Goal: Task Accomplishment & Management: Manage account settings

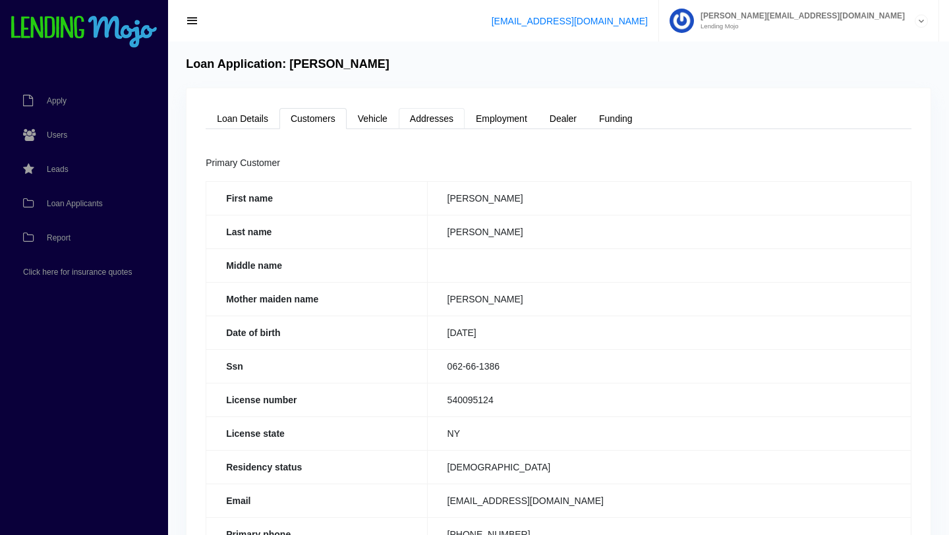
click at [436, 121] on link "Addresses" at bounding box center [432, 118] width 66 height 21
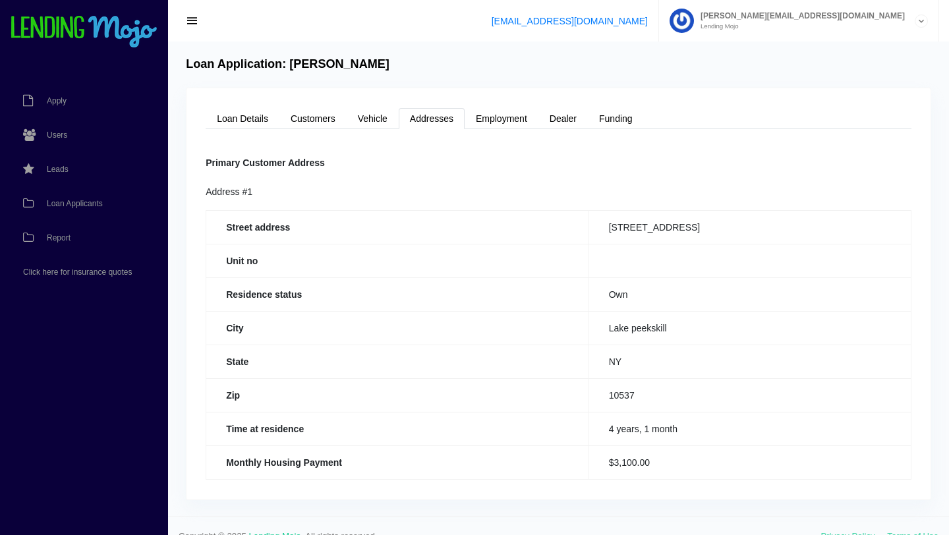
scroll to position [12, 0]
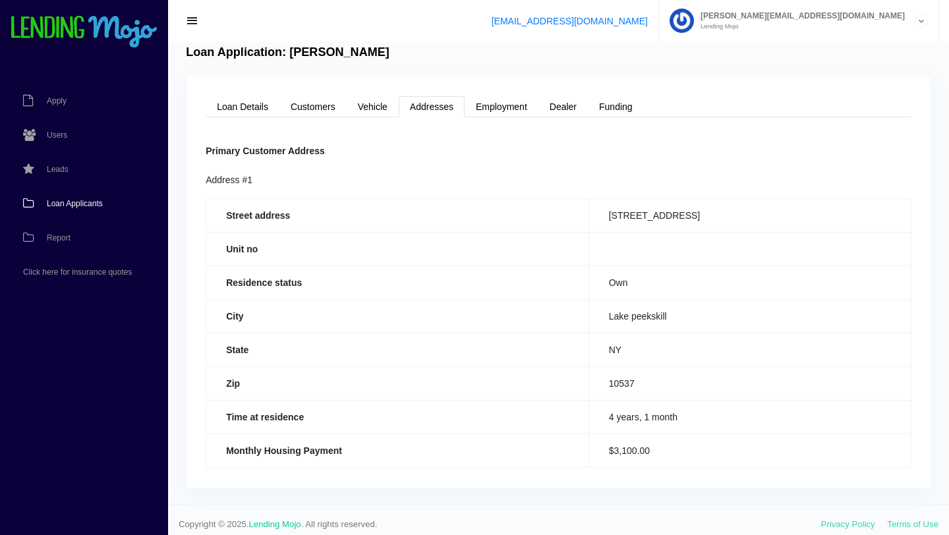
click at [80, 203] on span "Loan Applicants" at bounding box center [75, 204] width 56 height 8
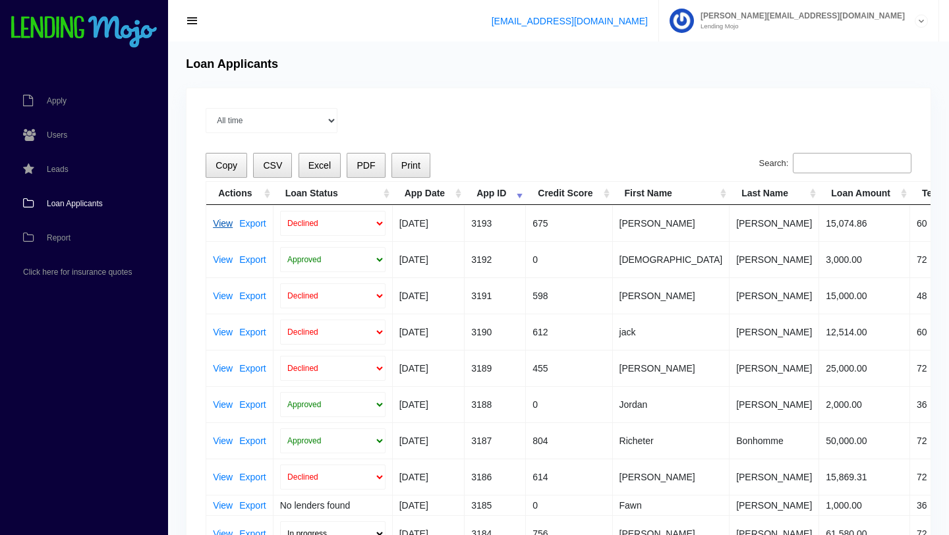
click at [219, 225] on link "View" at bounding box center [223, 223] width 20 height 9
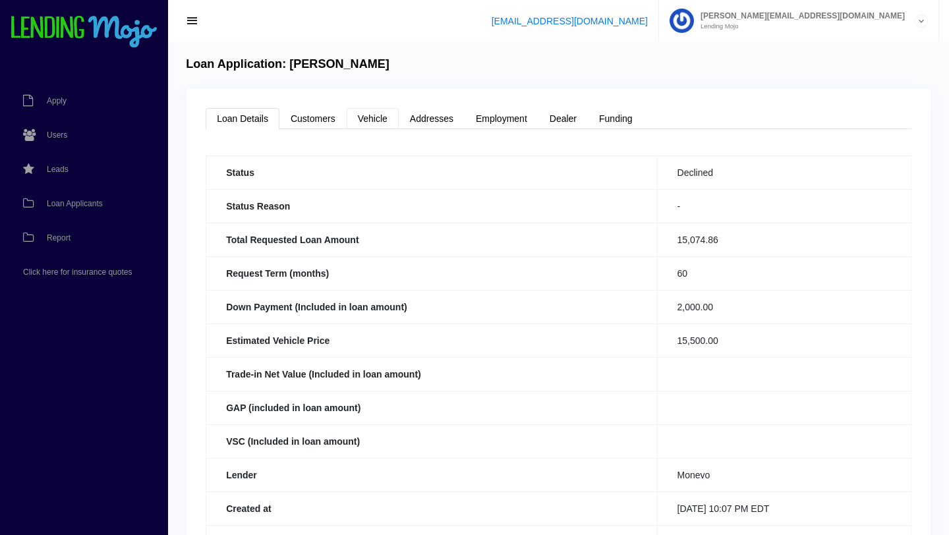
click at [372, 116] on link "Vehicle" at bounding box center [373, 118] width 52 height 21
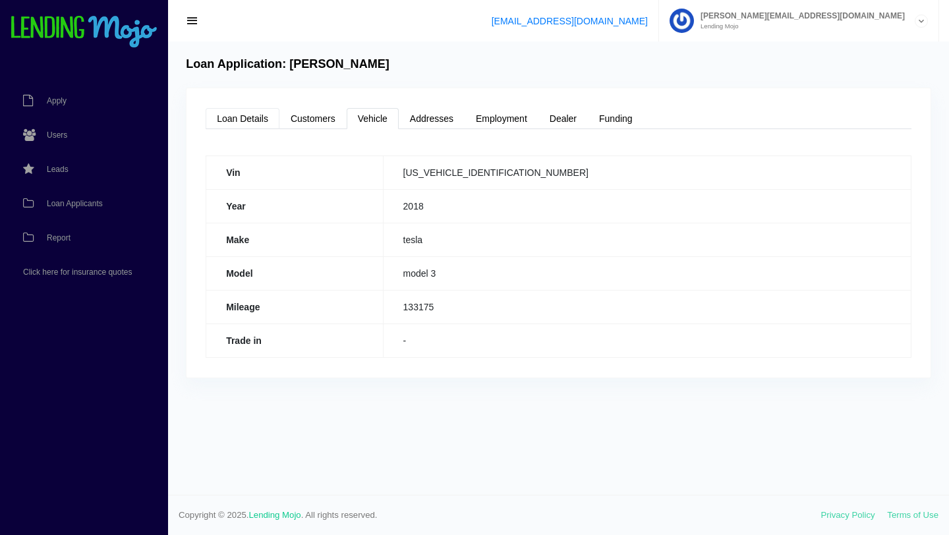
click at [254, 122] on link "Loan Details" at bounding box center [243, 118] width 74 height 21
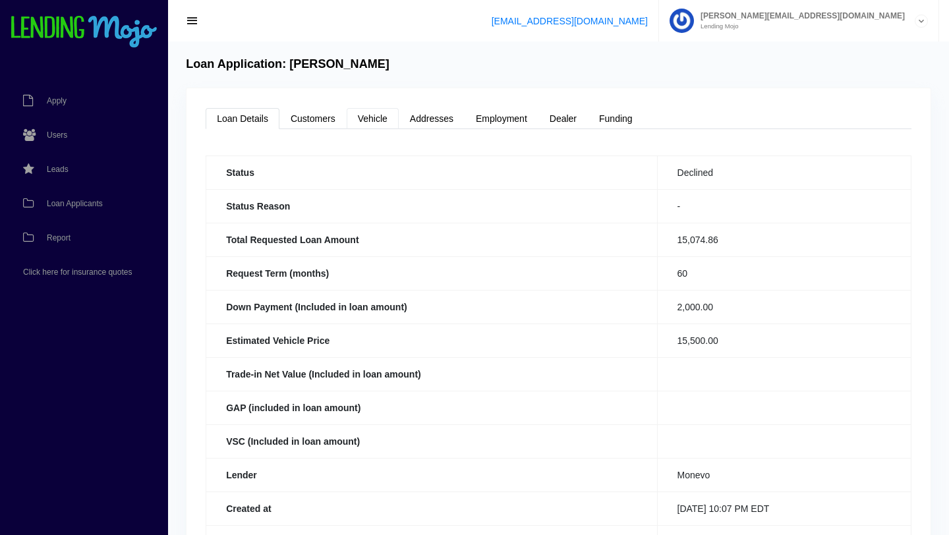
click at [363, 116] on link "Vehicle" at bounding box center [373, 118] width 52 height 21
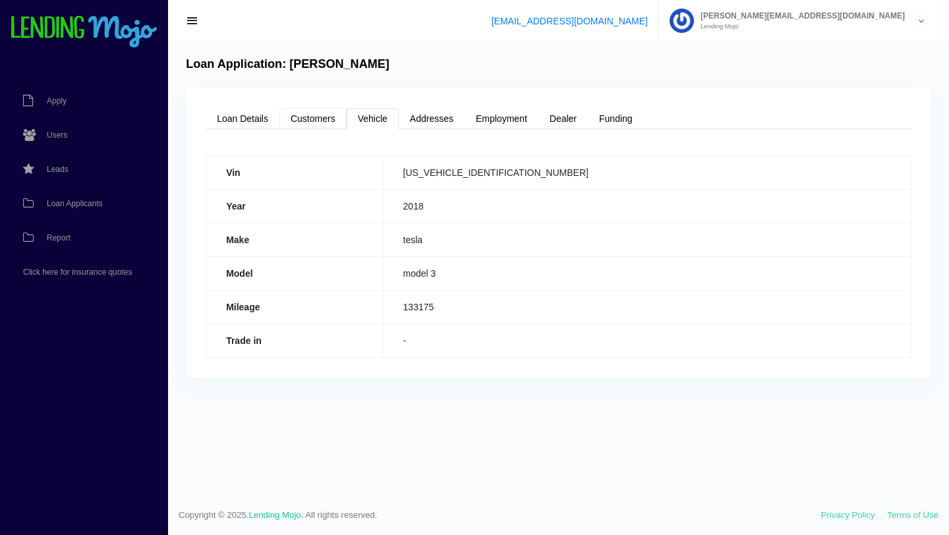
click at [314, 121] on link "Customers" at bounding box center [312, 118] width 67 height 21
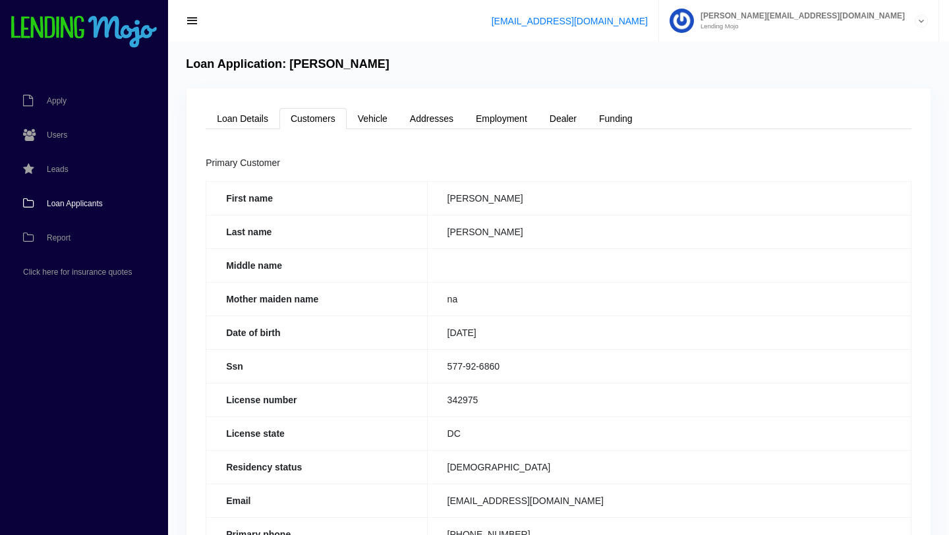
click at [74, 206] on span "Loan Applicants" at bounding box center [75, 204] width 56 height 8
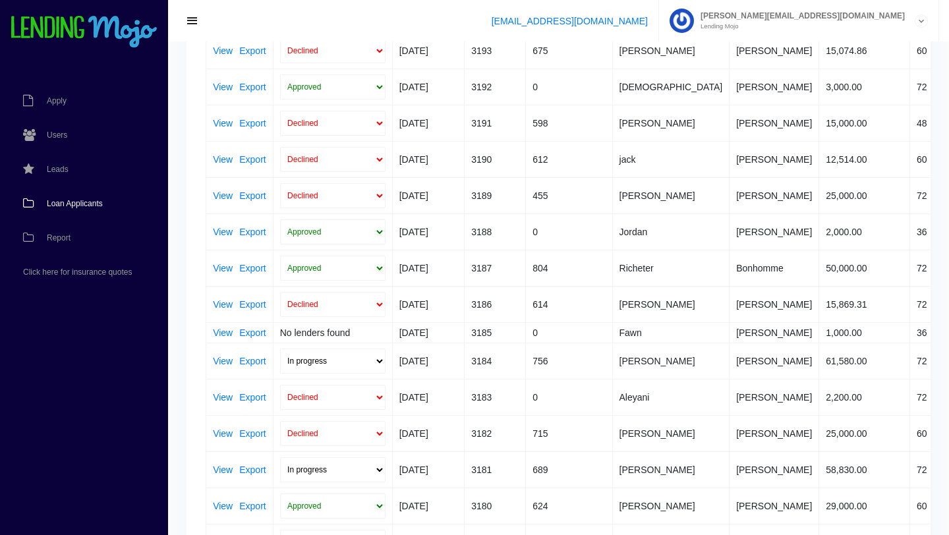
scroll to position [178, 0]
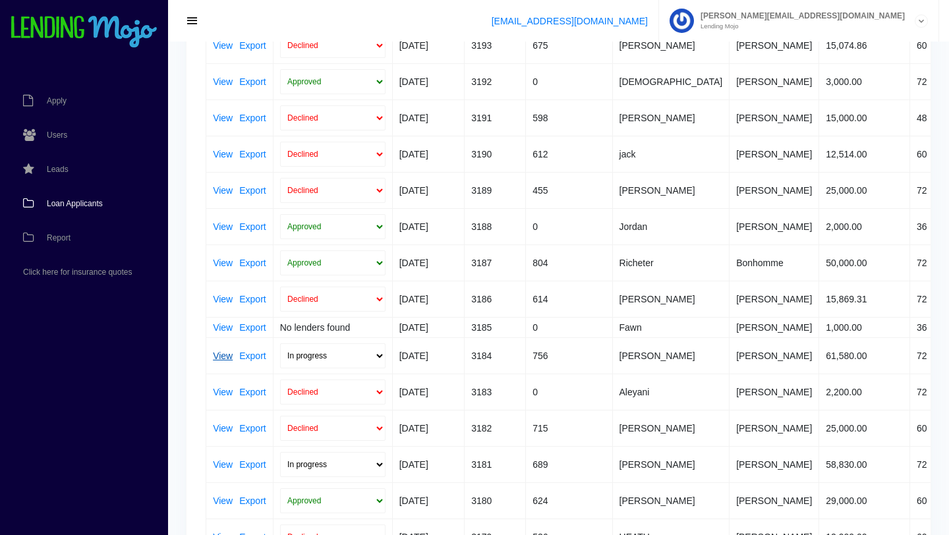
click at [224, 357] on link "View" at bounding box center [223, 355] width 20 height 9
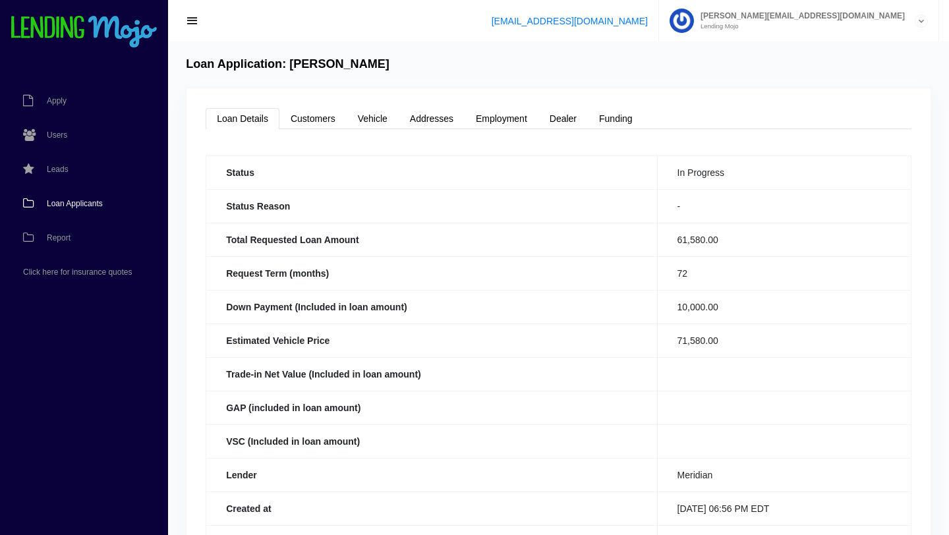
click at [85, 206] on span "Loan Applicants" at bounding box center [75, 204] width 56 height 8
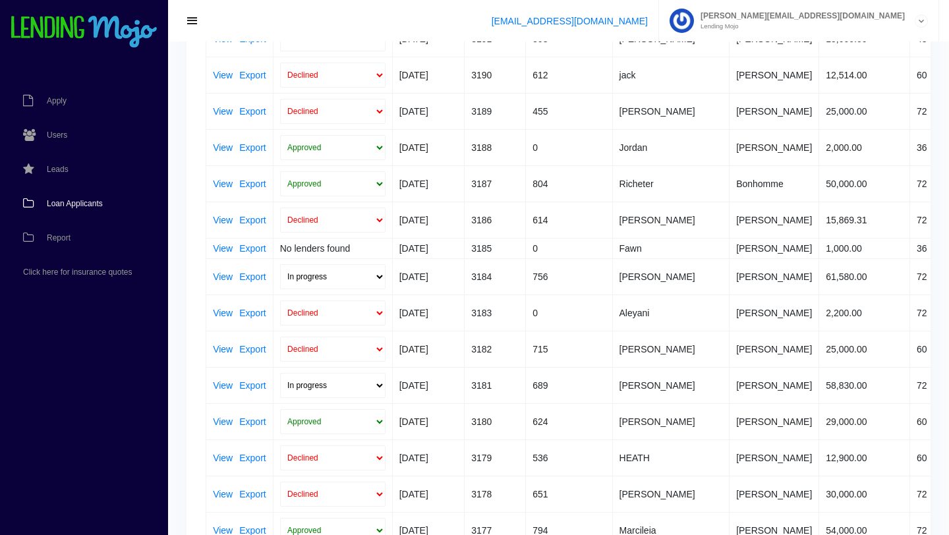
scroll to position [258, 0]
click at [222, 423] on link "View" at bounding box center [223, 421] width 20 height 9
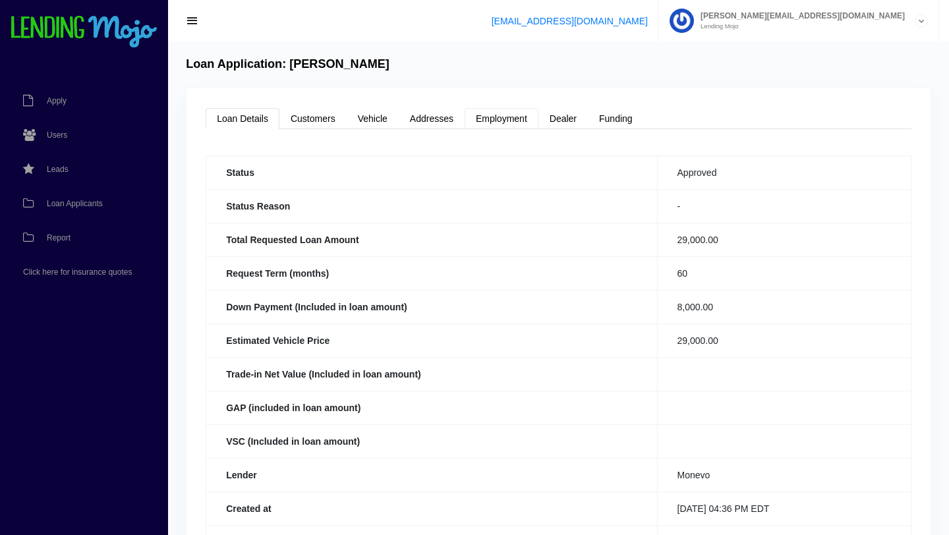
click at [497, 123] on link "Employment" at bounding box center [502, 118] width 74 height 21
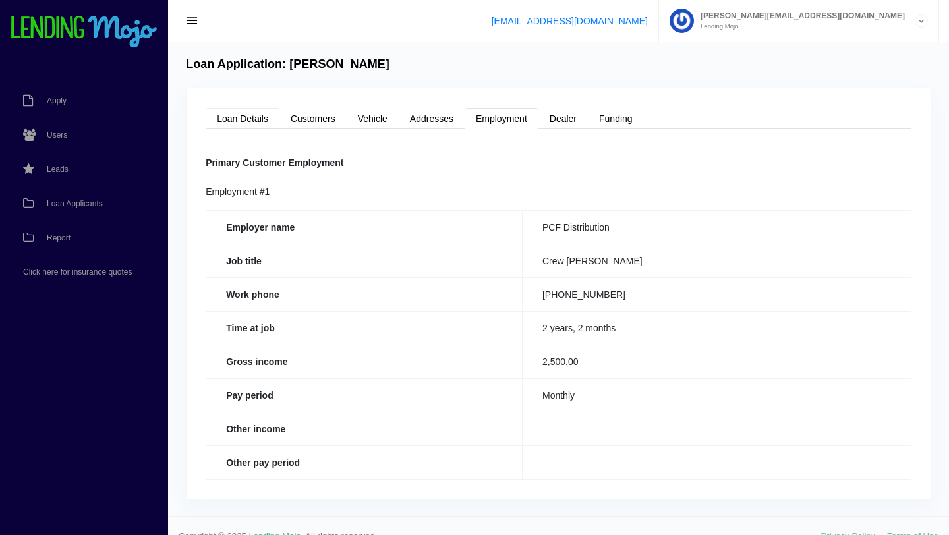
click at [249, 120] on link "Loan Details" at bounding box center [243, 118] width 74 height 21
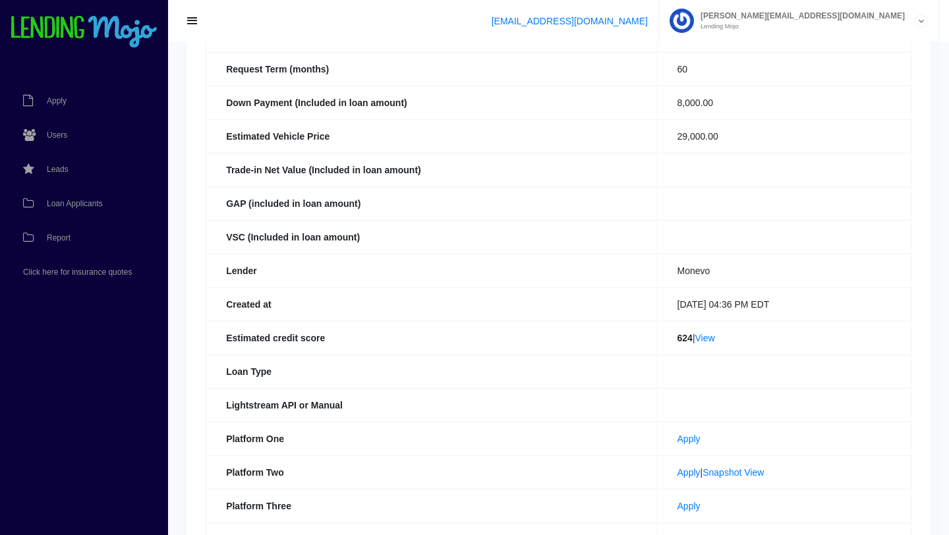
scroll to position [207, 0]
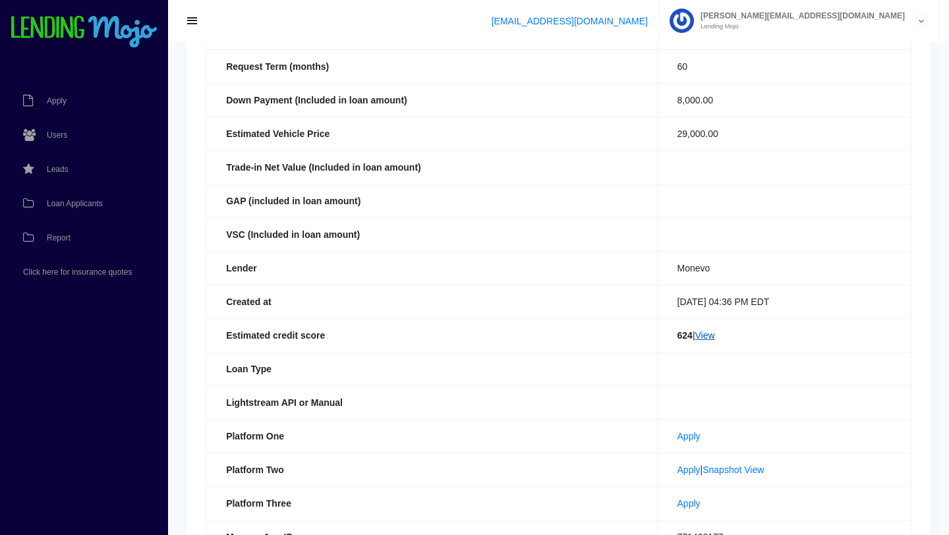
click at [697, 334] on link "View" at bounding box center [705, 335] width 20 height 11
